Goal: Transaction & Acquisition: Purchase product/service

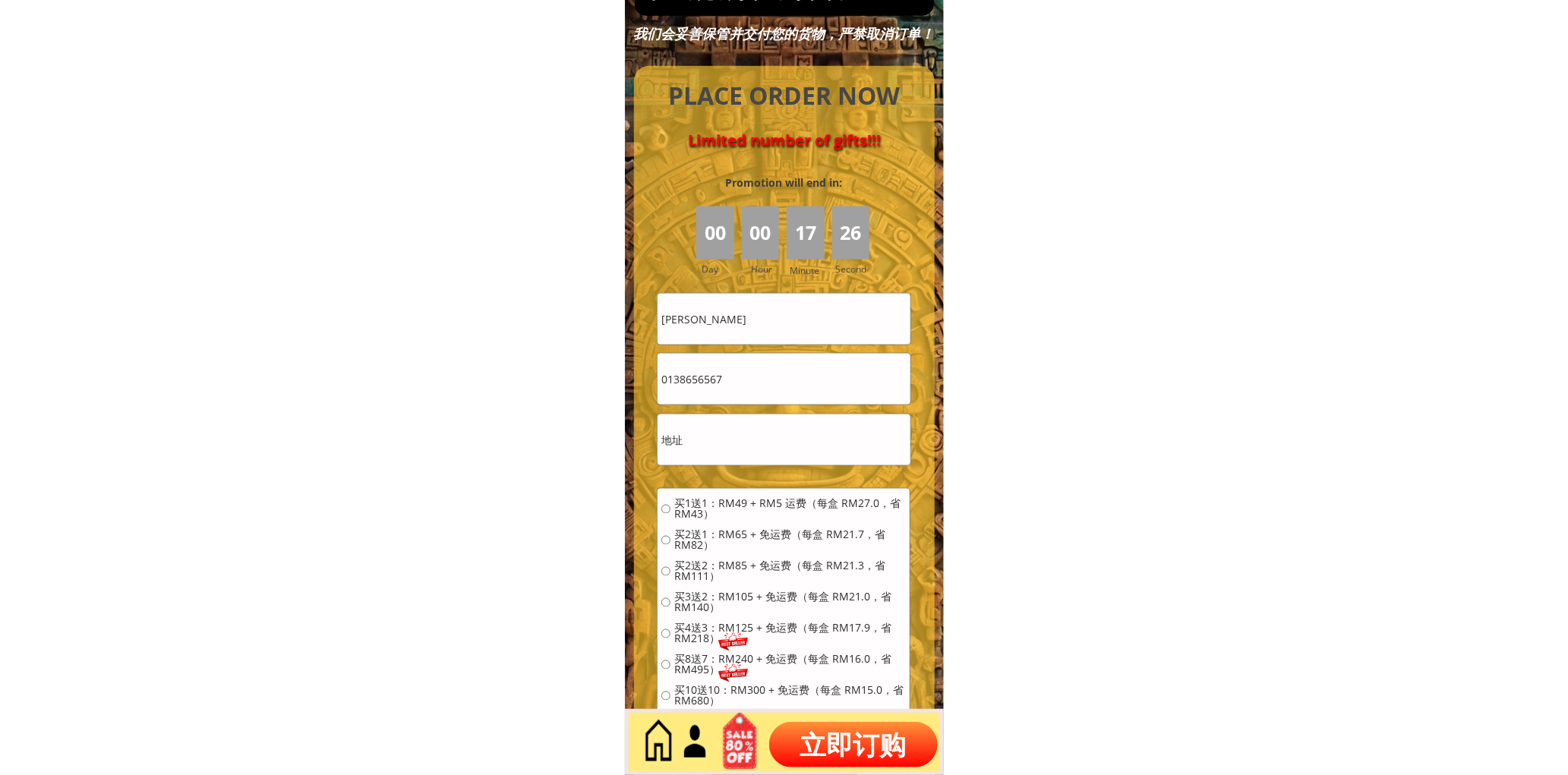
scroll to position [6774, 0]
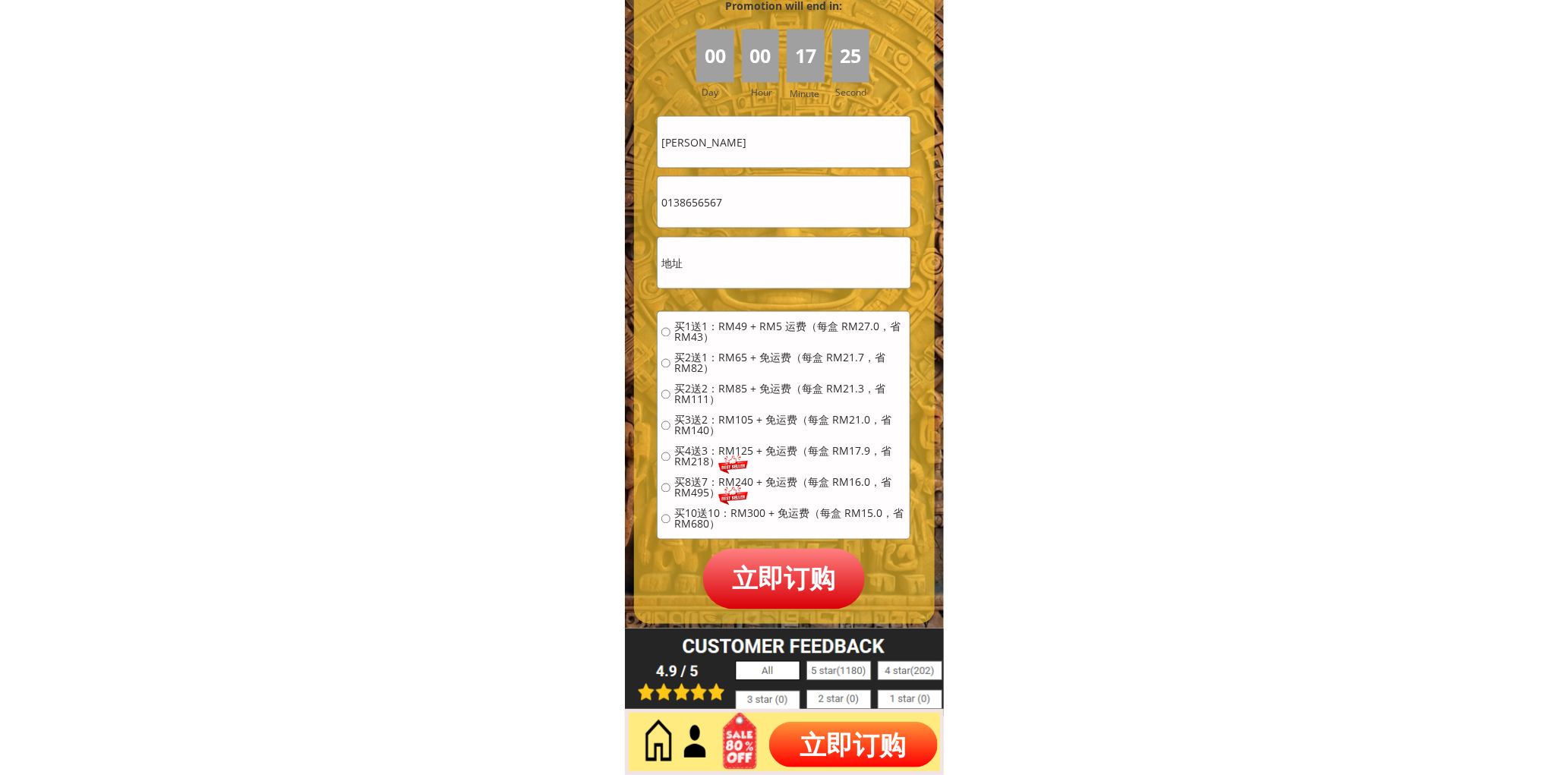
click at [813, 165] on input "[PERSON_NAME]" at bounding box center [783, 141] width 252 height 51
click at [798, 207] on input "0138656567" at bounding box center [783, 202] width 252 height 51
paste input "2 2388946"
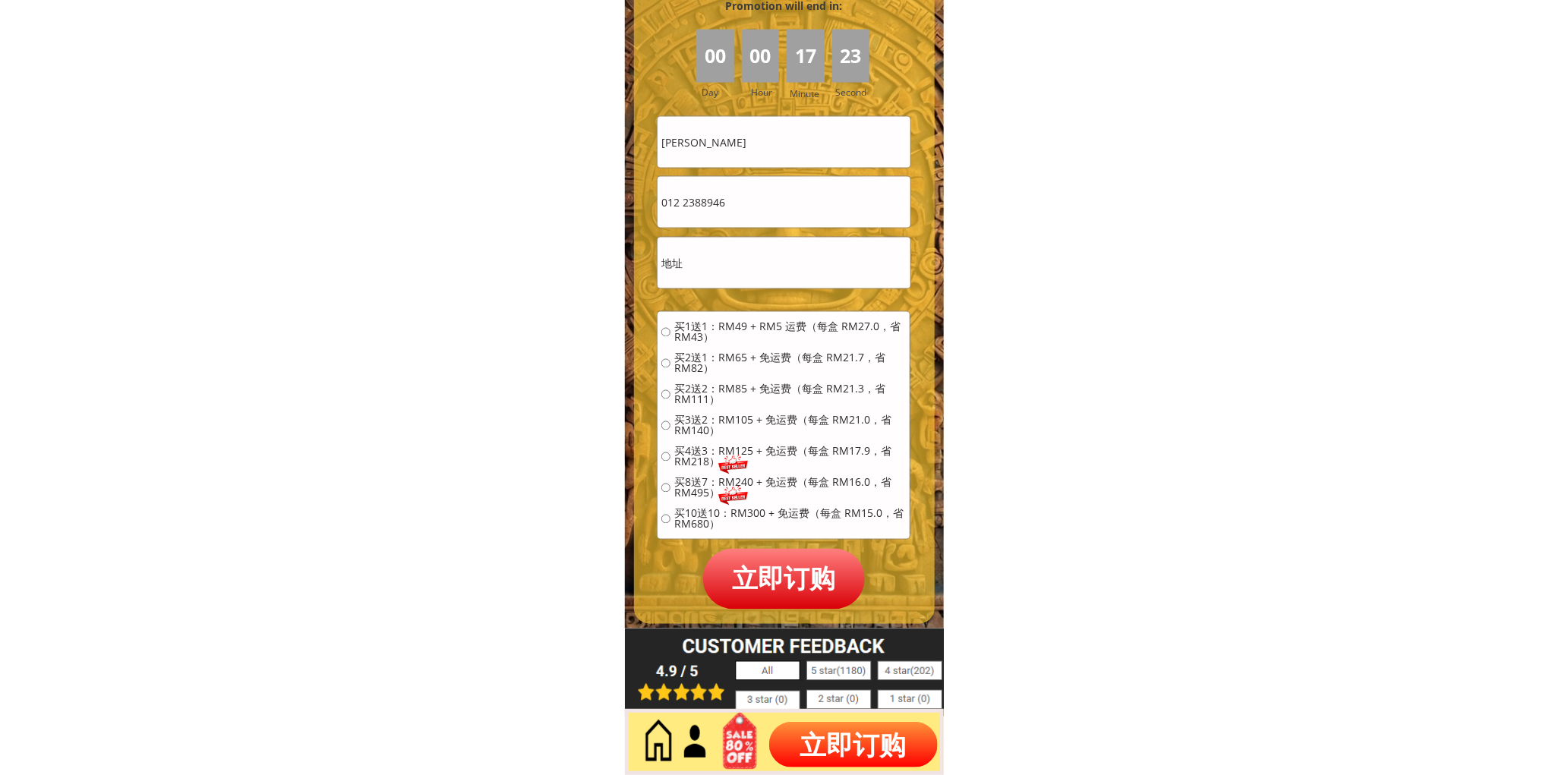
click at [681, 201] on input "012 2388946" at bounding box center [783, 202] width 252 height 51
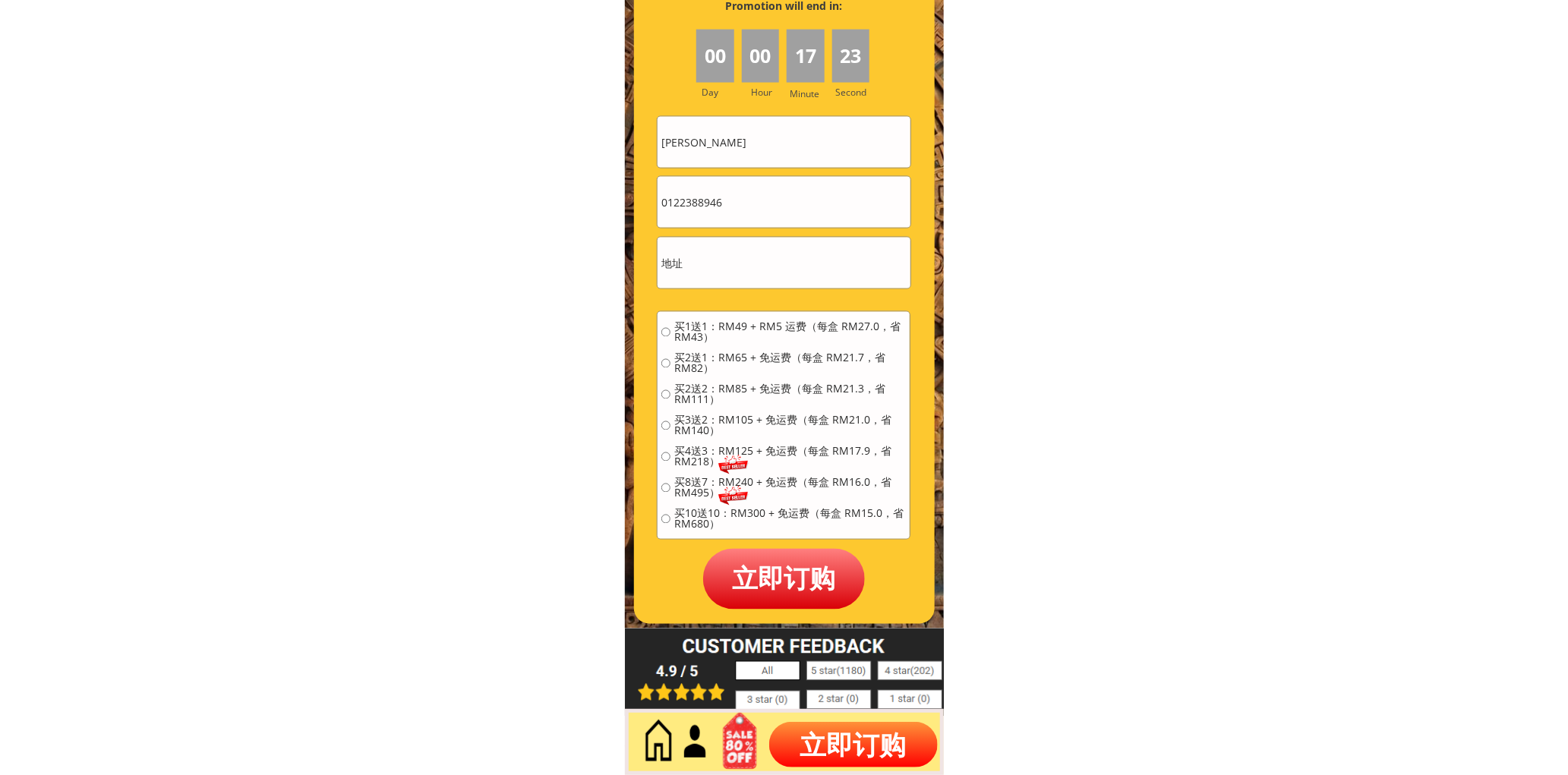
type input "0122388946"
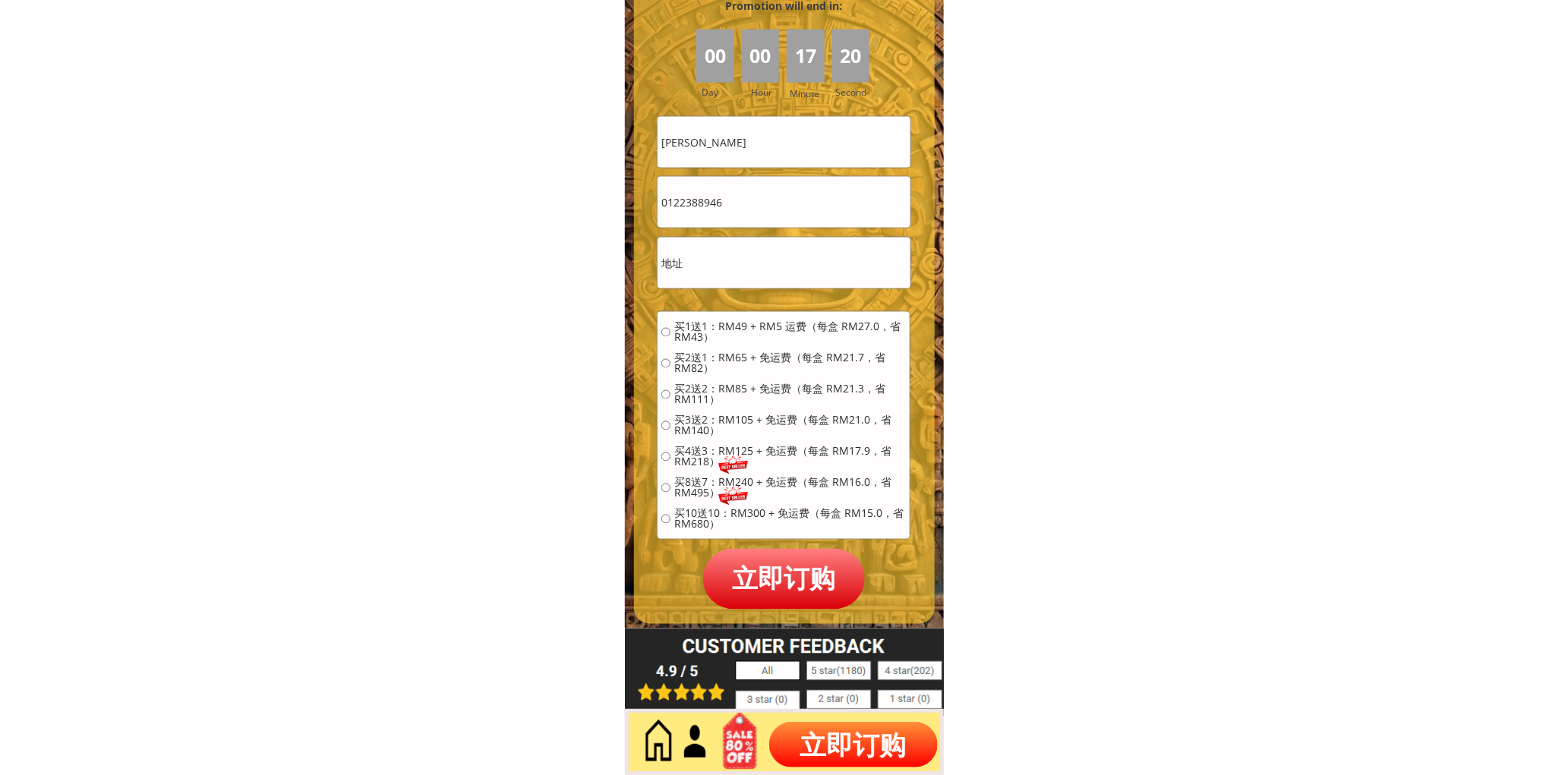
click at [774, 161] on input "[PERSON_NAME]" at bounding box center [783, 141] width 252 height 51
paste input "Low Pang"
click at [767, 148] on input "Low Pang" at bounding box center [783, 141] width 252 height 51
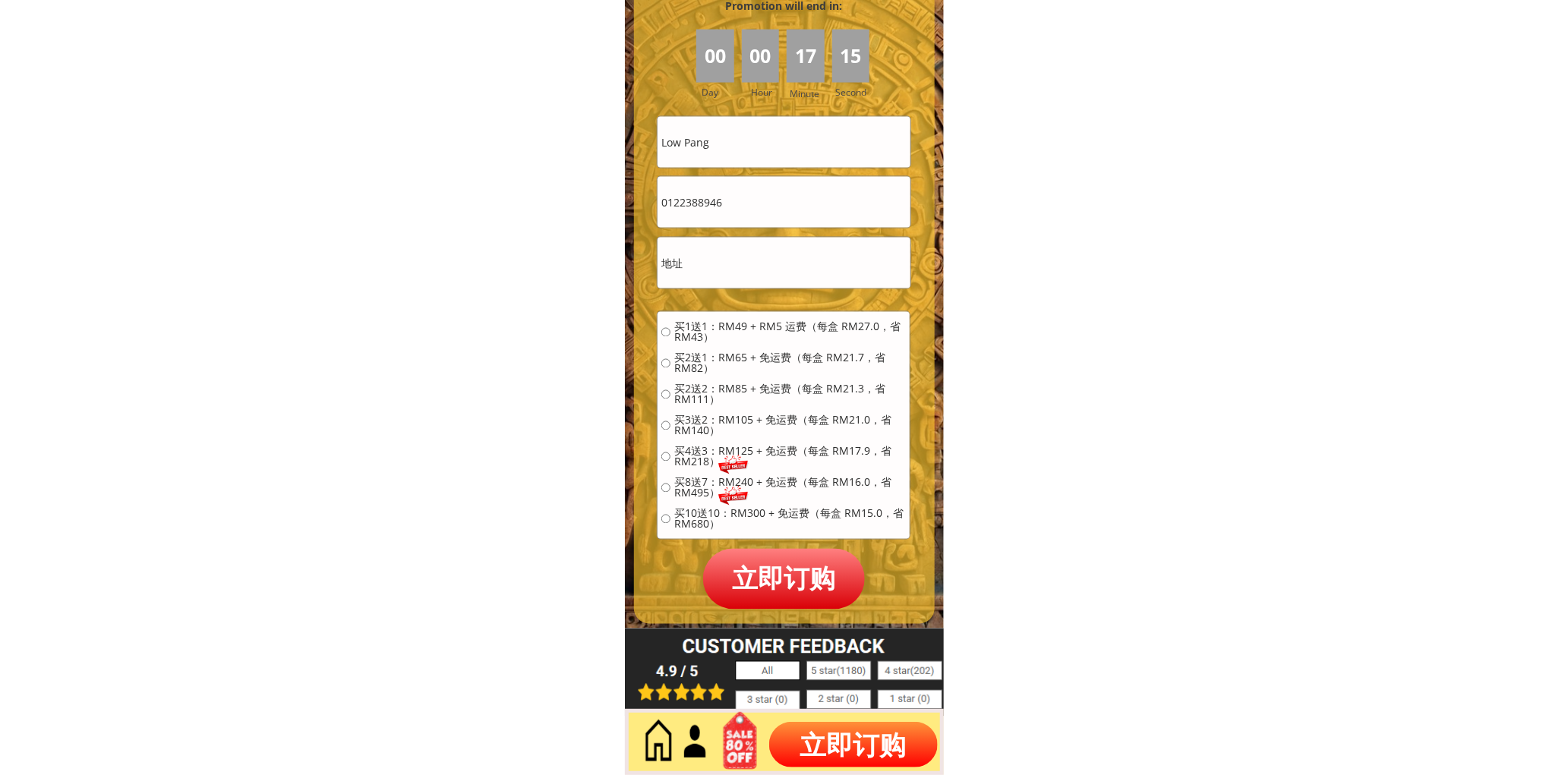
click at [767, 148] on input "Low Pang" at bounding box center [783, 141] width 252 height 51
paste input "[PERSON_NAME]"
type input "[PERSON_NAME]"
click at [761, 284] on input "text" at bounding box center [783, 263] width 252 height 51
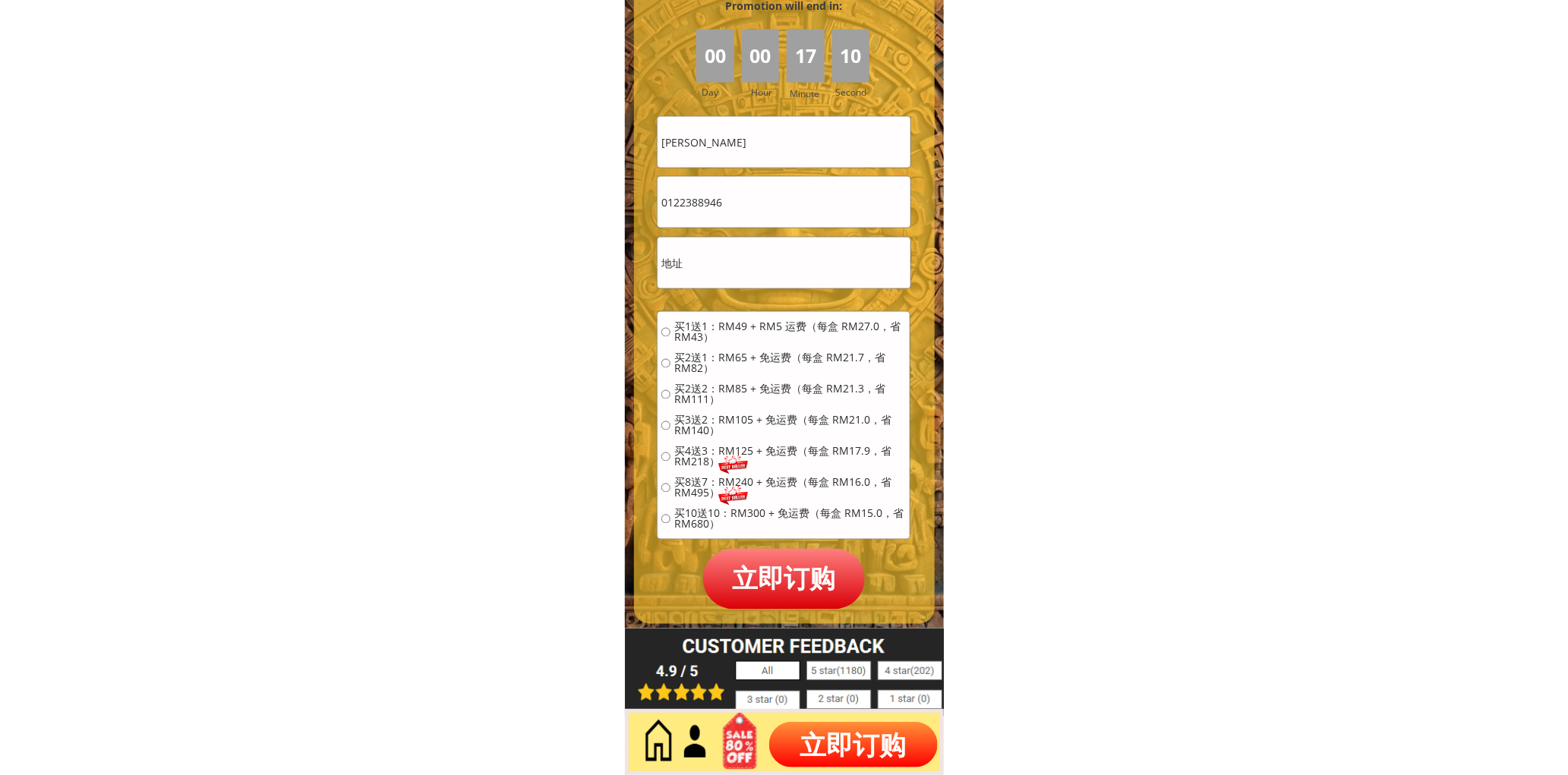
click at [761, 284] on input "text" at bounding box center [783, 263] width 252 height 51
paste input "[STREET_ADDRESS]"
type input "[STREET_ADDRESS]"
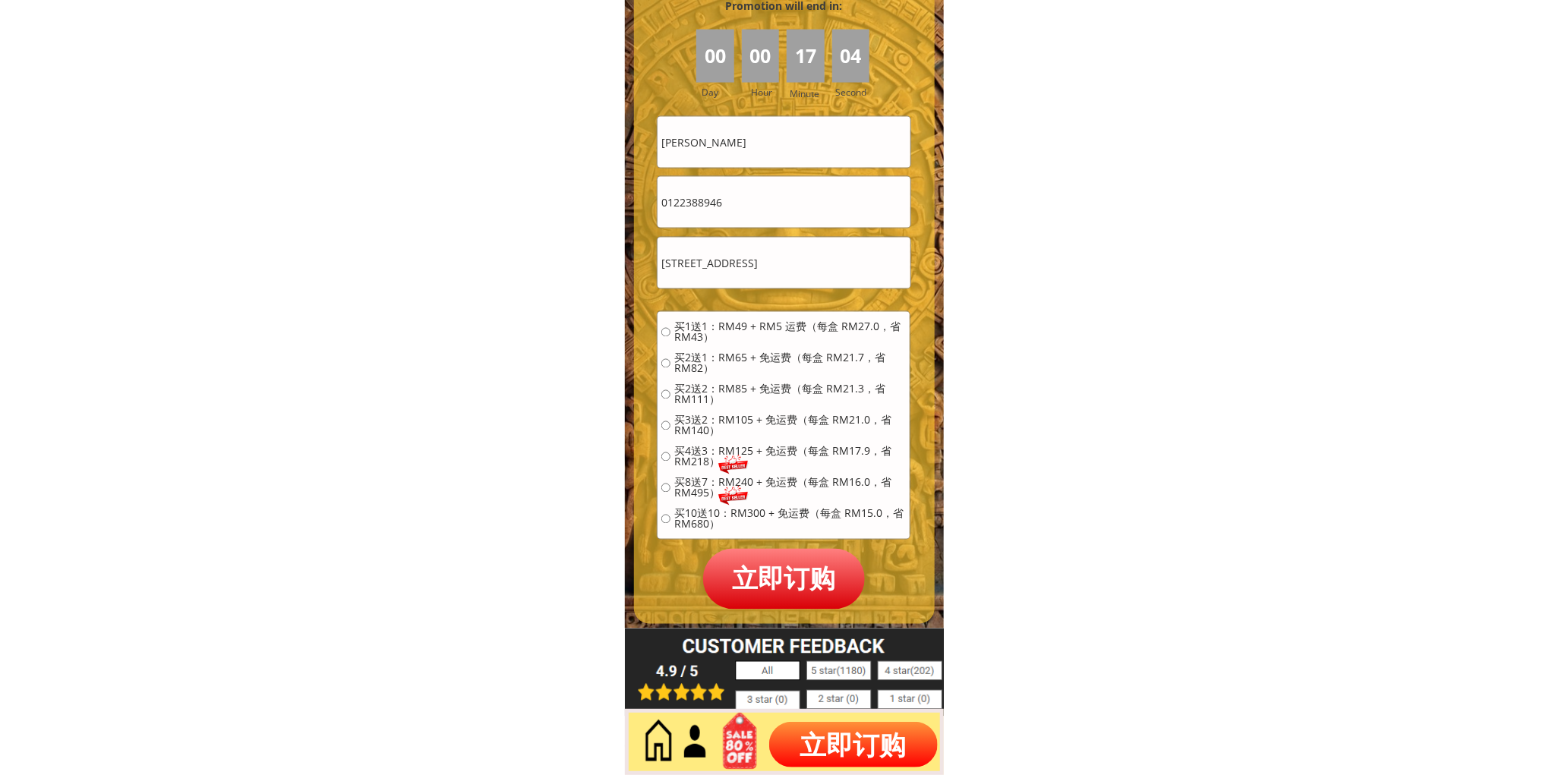
click at [708, 339] on span "买1送1：RM49 + RM5 运费（每盒 RM27.0，省 RM43）" at bounding box center [790, 332] width 231 height 21
radio input "true"
click at [784, 557] on p "立即订购" at bounding box center [784, 579] width 162 height 60
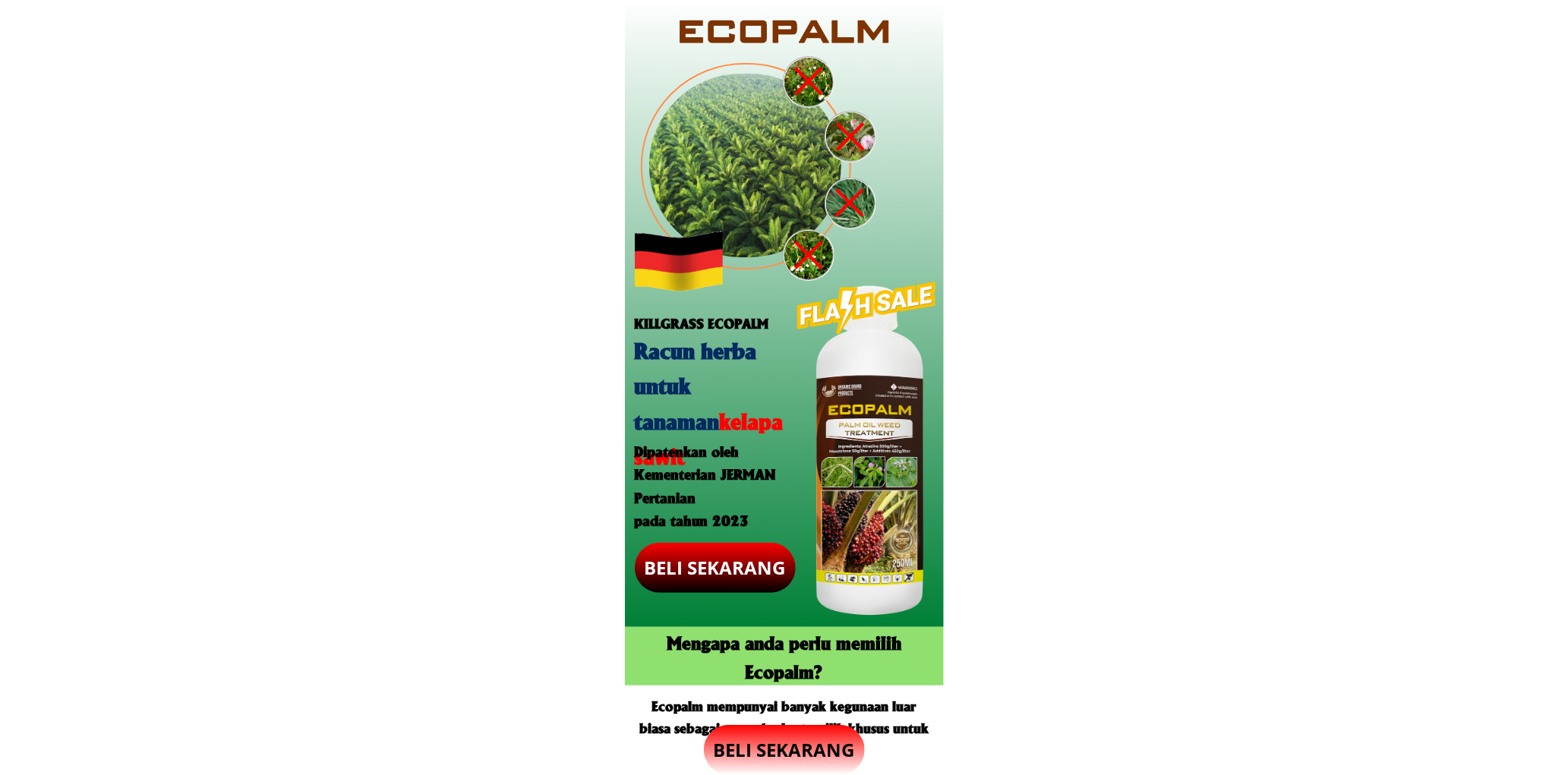
click at [726, 568] on p "BELI SEKARANG" at bounding box center [714, 568] width 161 height 50
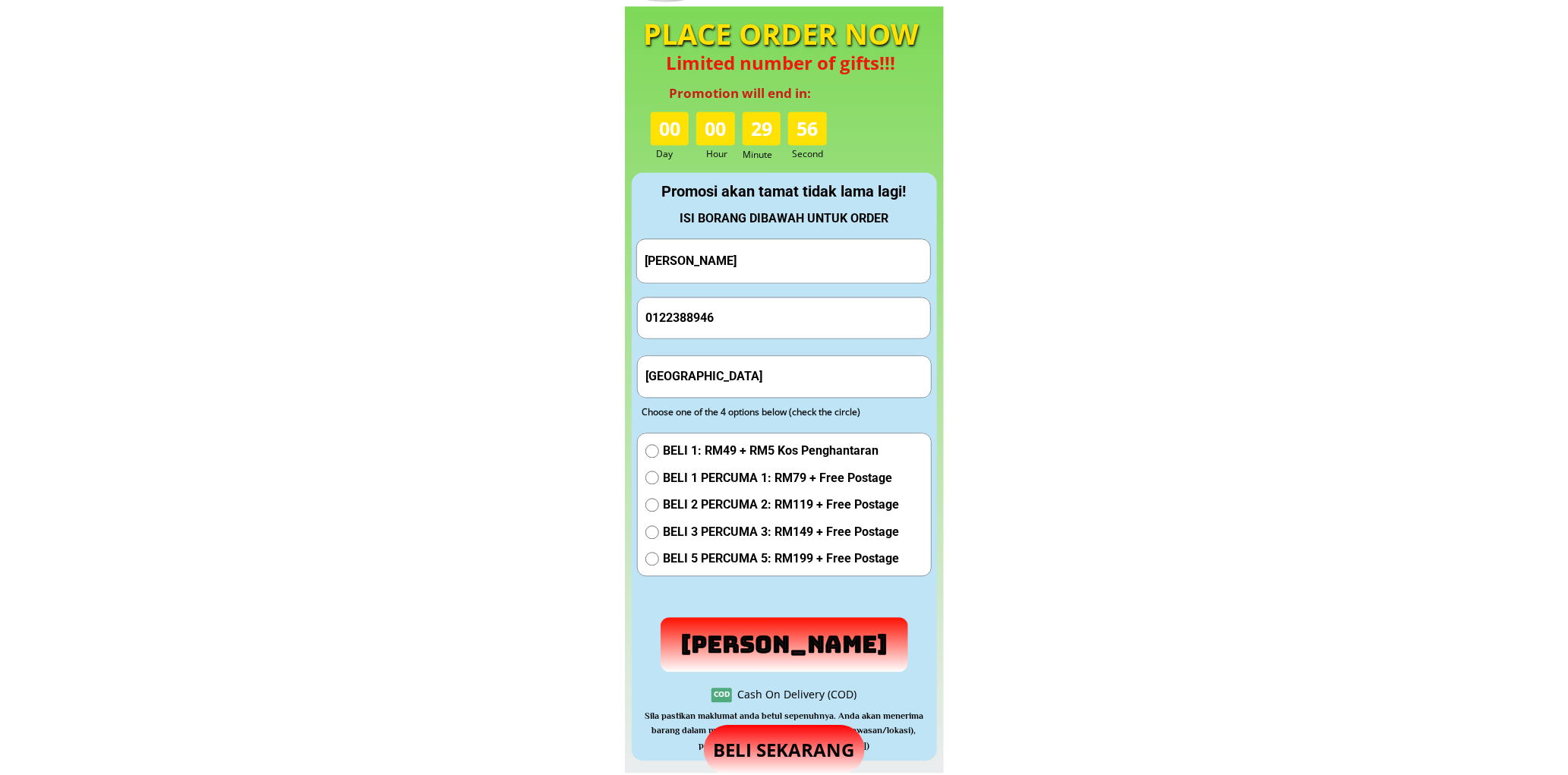
scroll to position [1419, 0]
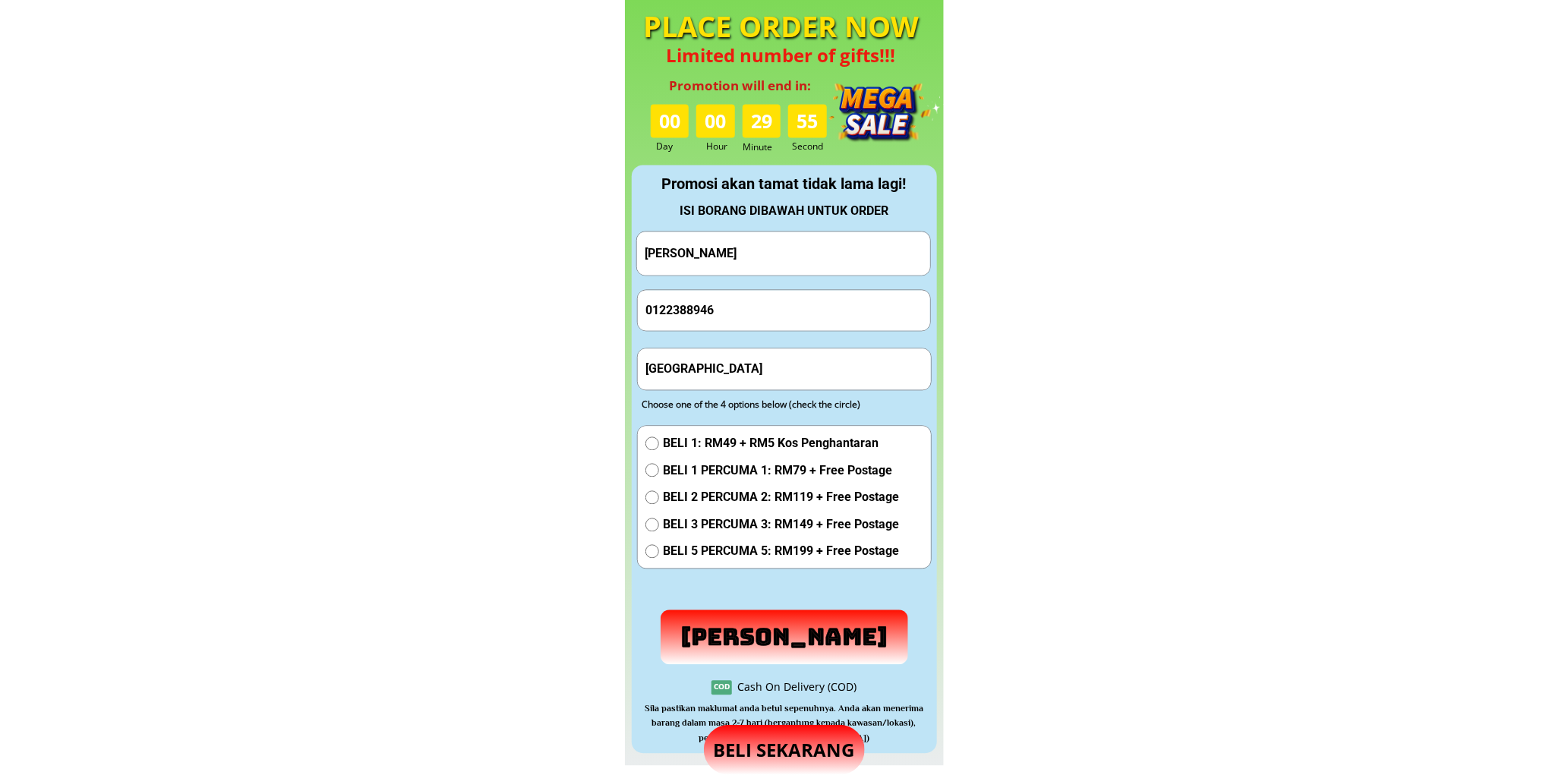
click at [767, 253] on input "[PERSON_NAME]" at bounding box center [783, 252] width 286 height 43
paste input "Danty B. Kinted"
type input "Danty B. Kinted"
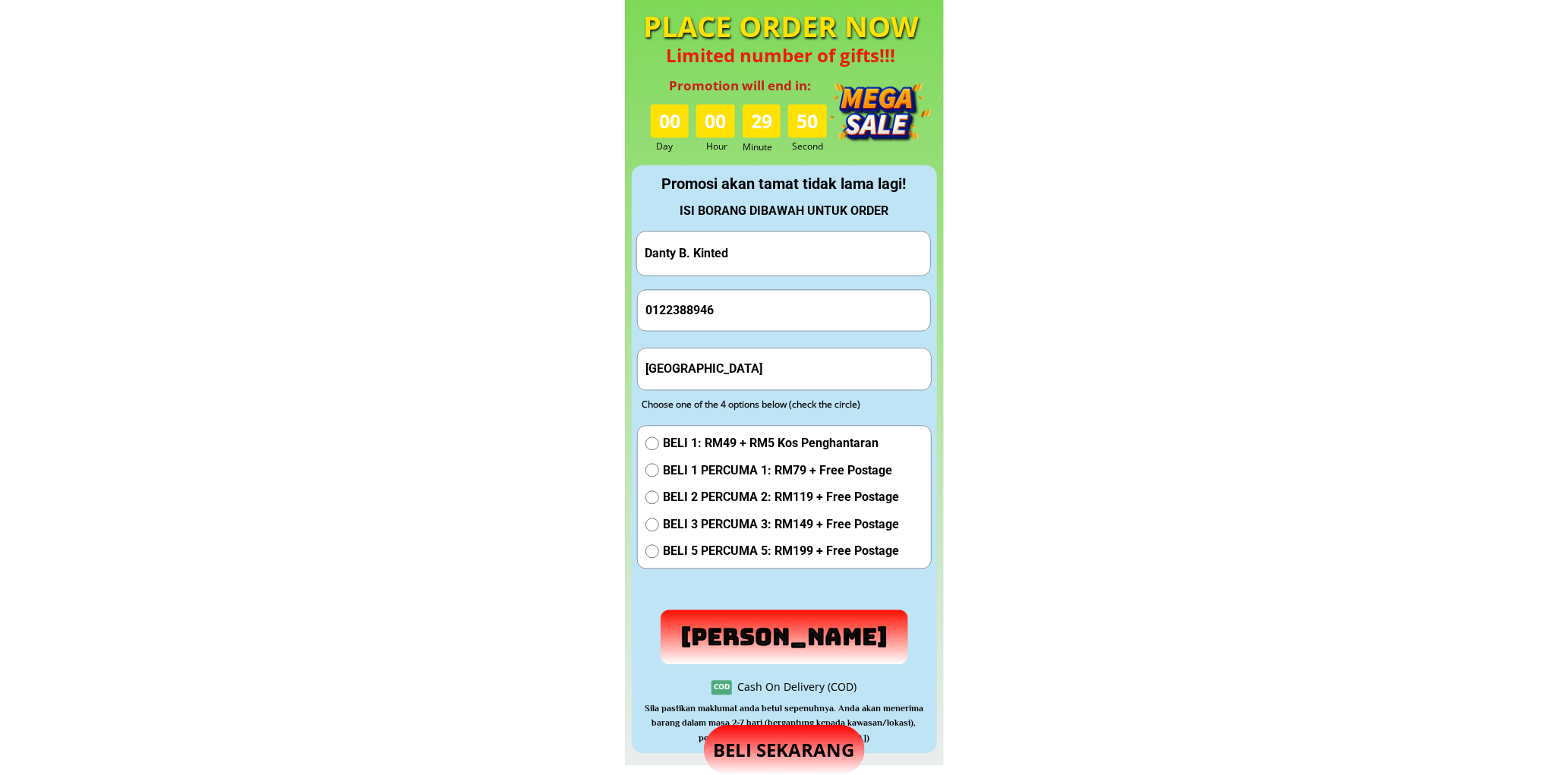
click at [732, 315] on input "0122388946" at bounding box center [784, 310] width 286 height 40
paste input "6 - 2216454"
click at [678, 310] on input "016 - 2216454" at bounding box center [784, 310] width 286 height 40
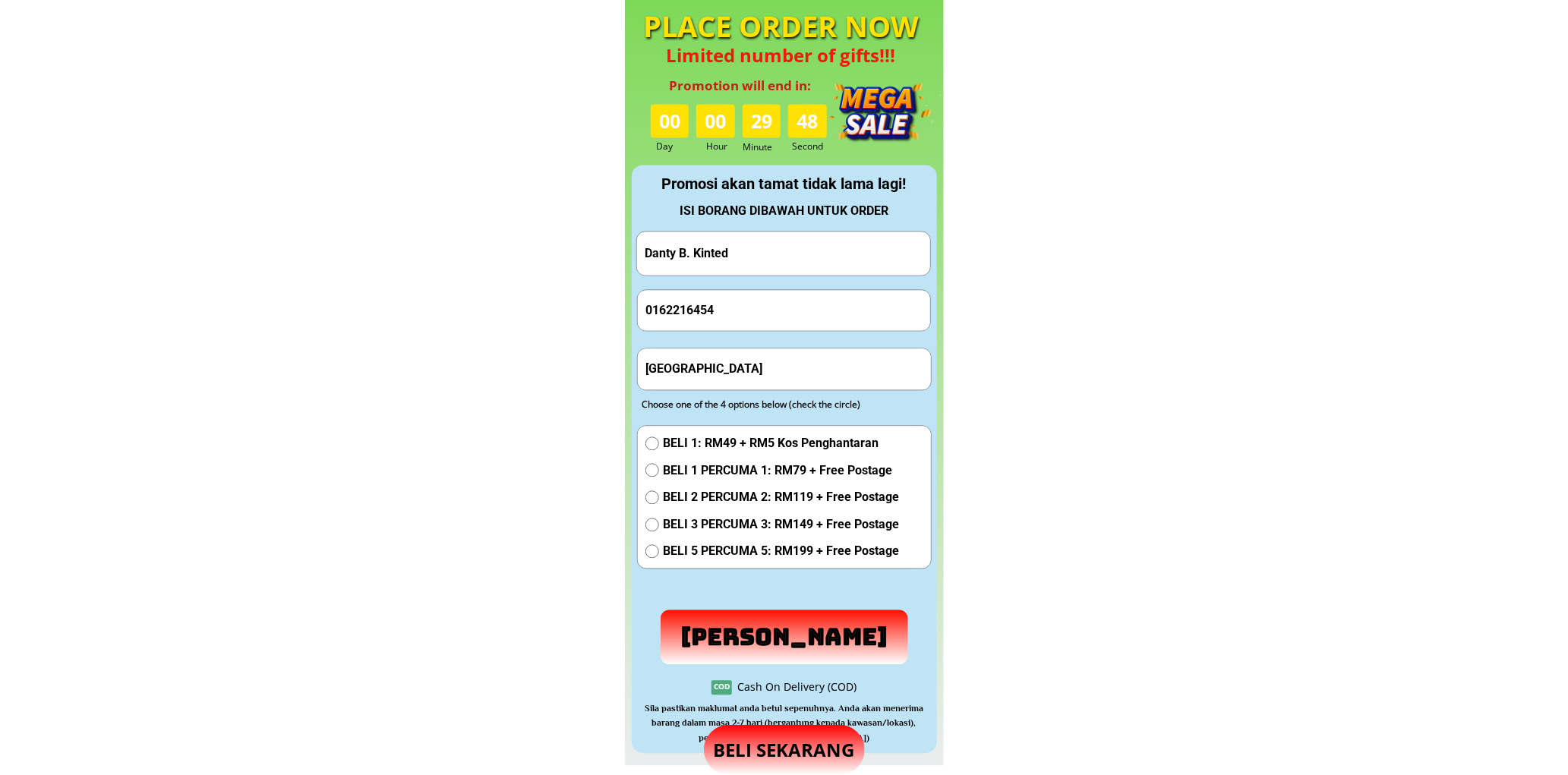
type input "0162216454"
click at [770, 360] on input "Kota Kinabalu" at bounding box center [784, 369] width 286 height 40
paste input "Kg. Betik, Jln. Kg. Jawa, 91121 Lahad Datu - Sabah"
click at [799, 366] on input "Kota KinabaluKg. Betik, Jln. Kg. Jawa, 91121 Lahad Datu - Sabah" at bounding box center [784, 369] width 286 height 40
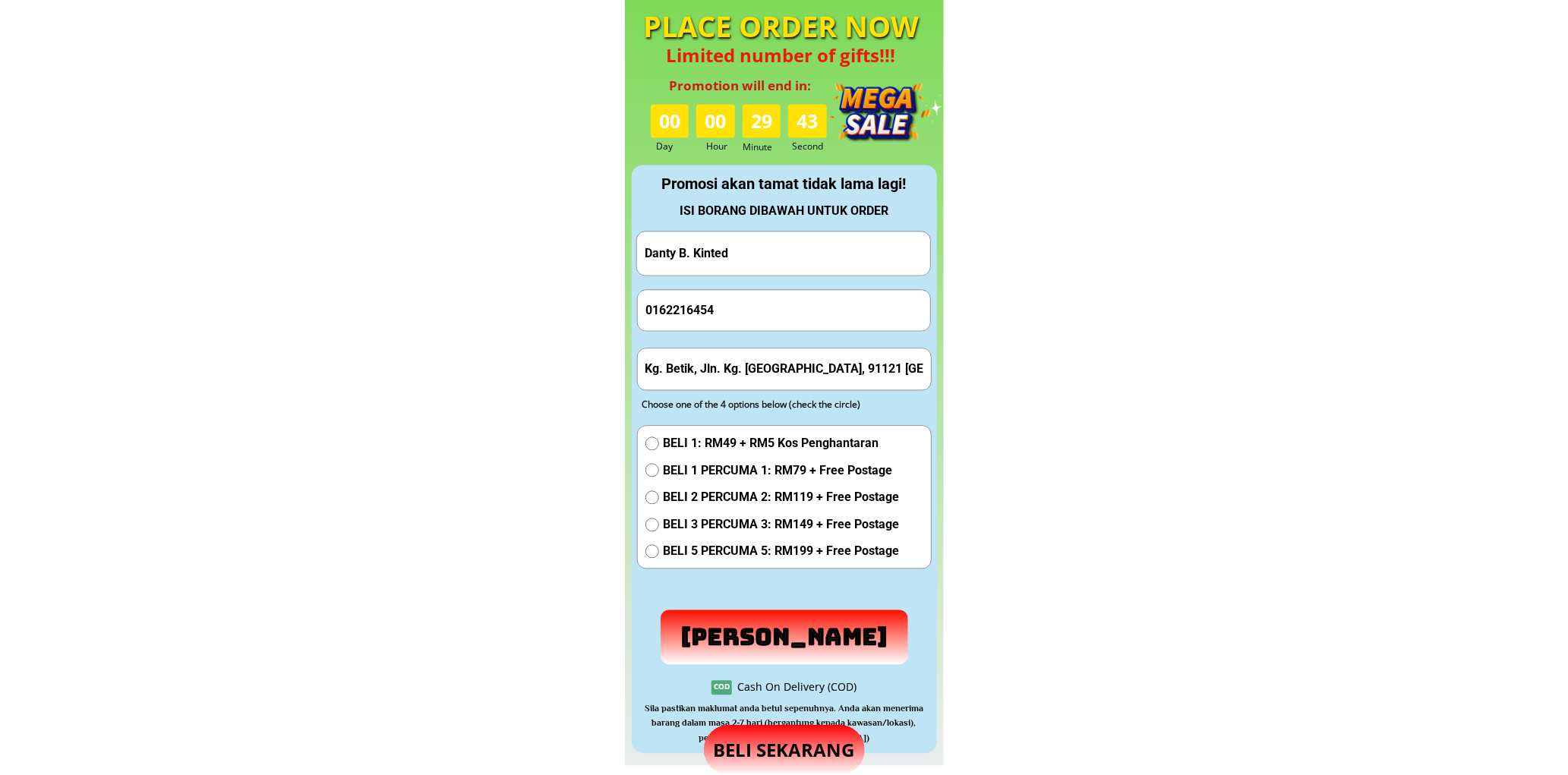
click at [799, 366] on input "Kota KinabaluKg. Betik, Jln. Kg. Jawa, 91121 Lahad Datu - Sabah" at bounding box center [784, 369] width 286 height 40
paste input "text"
type input "Kg. Betik, Jln. Kg. Jawa, 91121 Lahad Datu - Sabah"
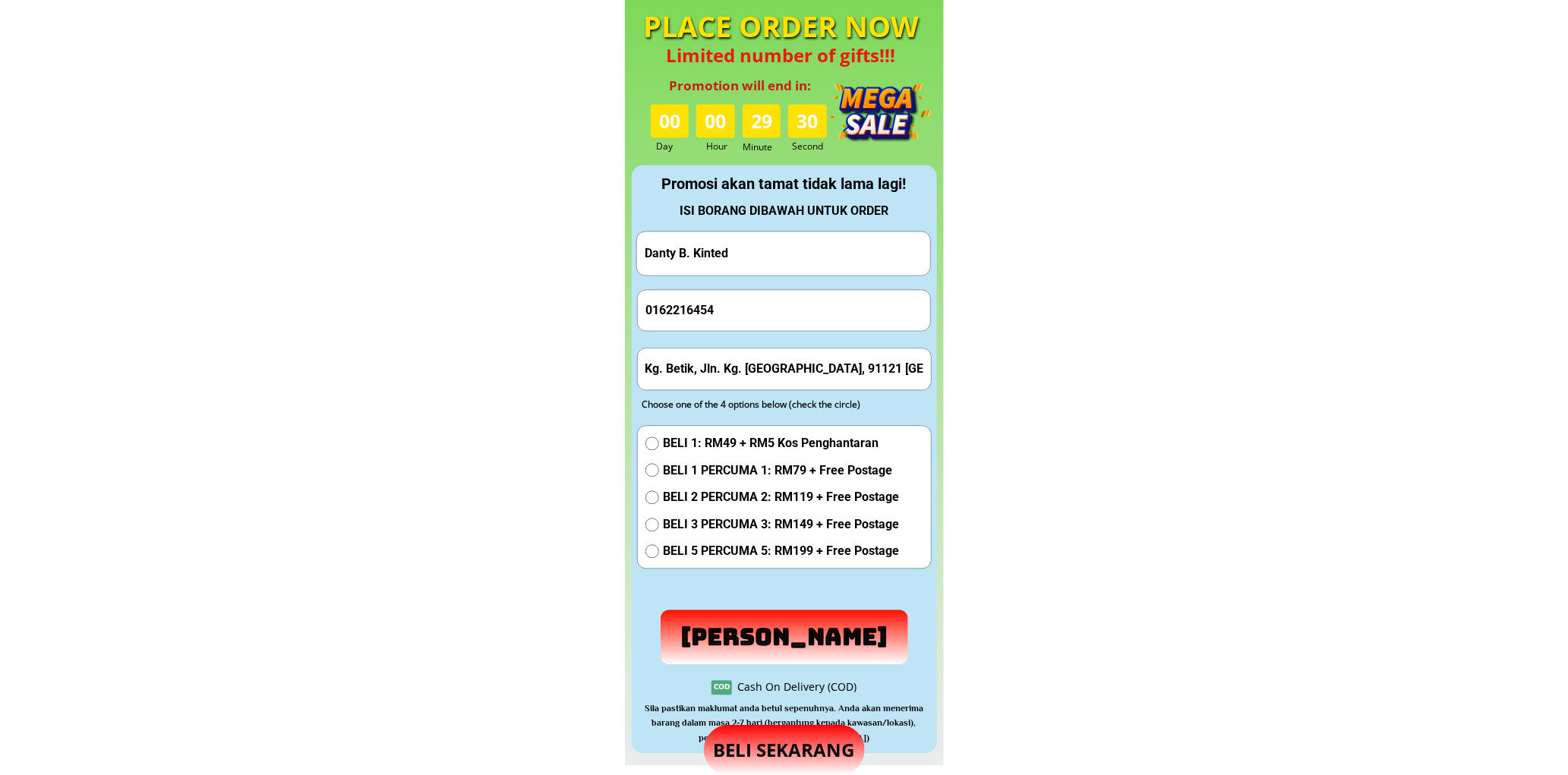
scroll to position [0, 0]
